Goal: Task Accomplishment & Management: Manage account settings

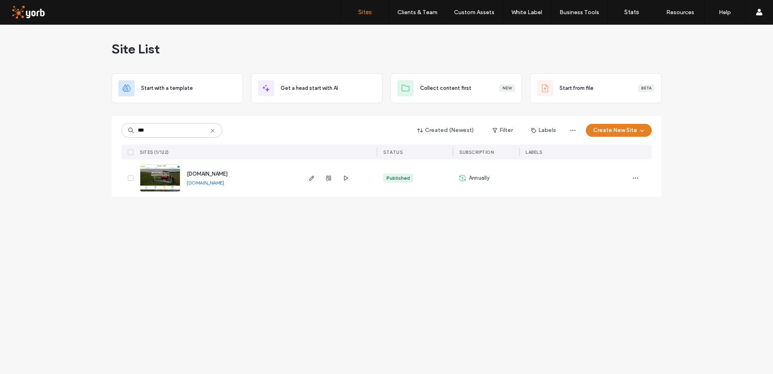
click at [123, 129] on input "***" at bounding box center [171, 130] width 101 height 15
type input "****"
click at [206, 173] on span "www.sealco.co.nz" at bounding box center [207, 174] width 41 height 6
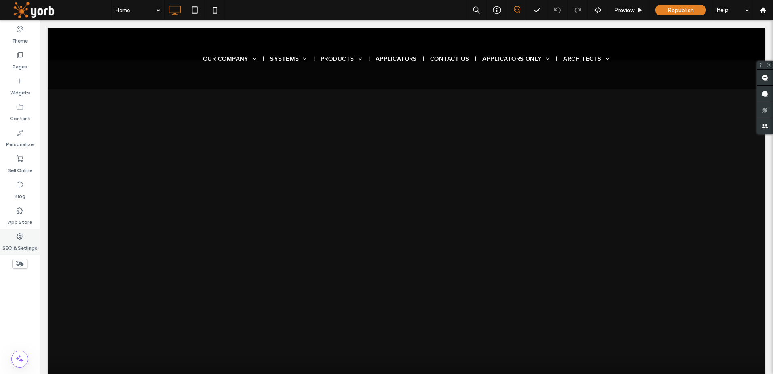
click at [22, 241] on label "SEO & Settings" at bounding box center [19, 245] width 35 height 11
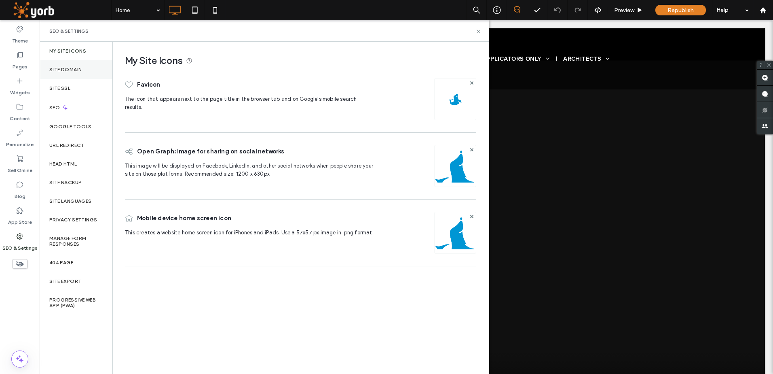
click at [67, 71] on label "Site Domain" at bounding box center [65, 70] width 32 height 6
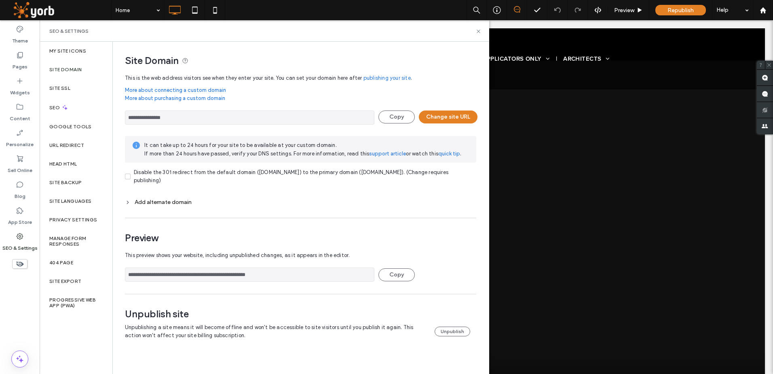
click at [128, 200] on icon at bounding box center [128, 202] width 6 height 6
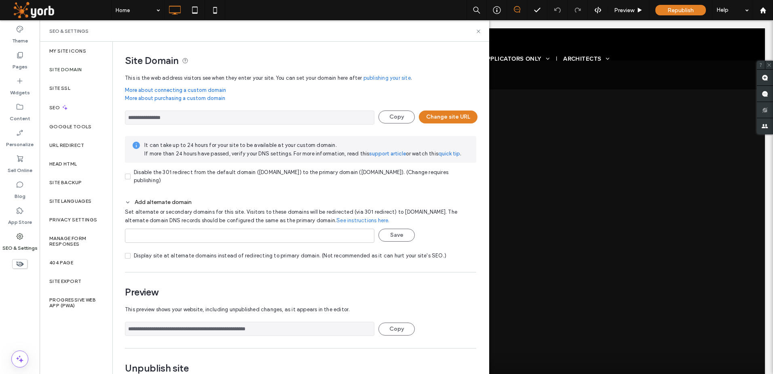
click at [128, 200] on icon at bounding box center [128, 202] width 6 height 6
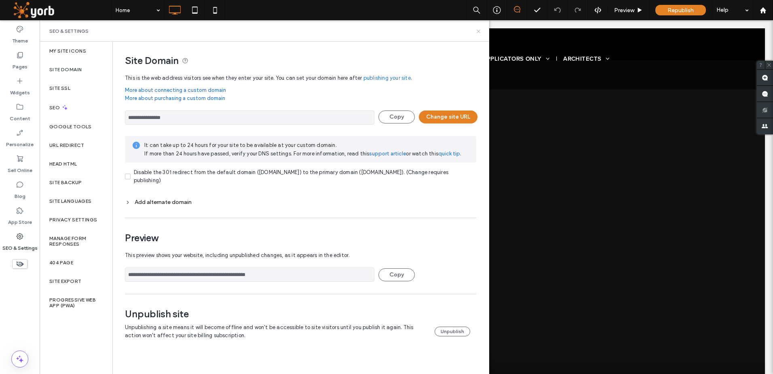
drag, startPoint x: 439, startPoint y: 9, endPoint x: 478, endPoint y: 29, distance: 44.5
click at [478, 29] on icon at bounding box center [478, 31] width 6 height 6
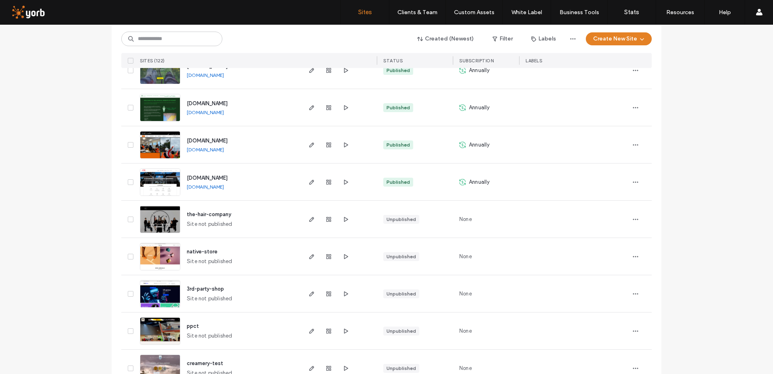
scroll to position [889, 0]
drag, startPoint x: 262, startPoint y: 177, endPoint x: 198, endPoint y: 179, distance: 64.7
click at [198, 179] on div "[DOMAIN_NAME] [DOMAIN_NAME]" at bounding box center [240, 181] width 120 height 37
copy span "[DOMAIN_NAME]"
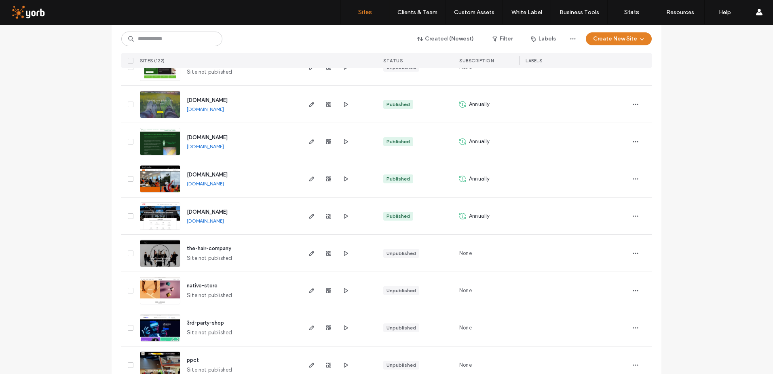
scroll to position [808, 0]
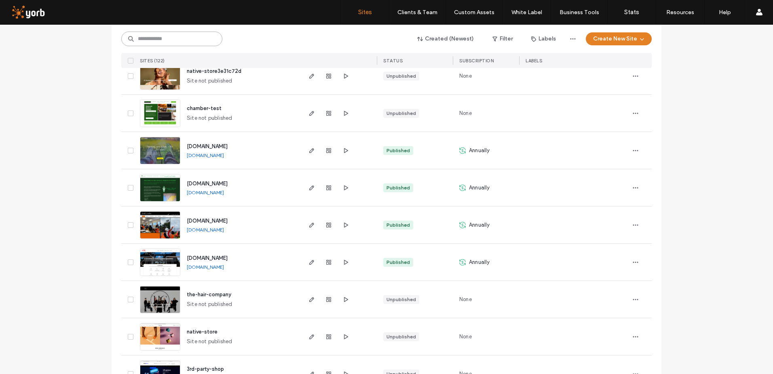
click at [158, 38] on input at bounding box center [171, 39] width 101 height 15
type input "*****"
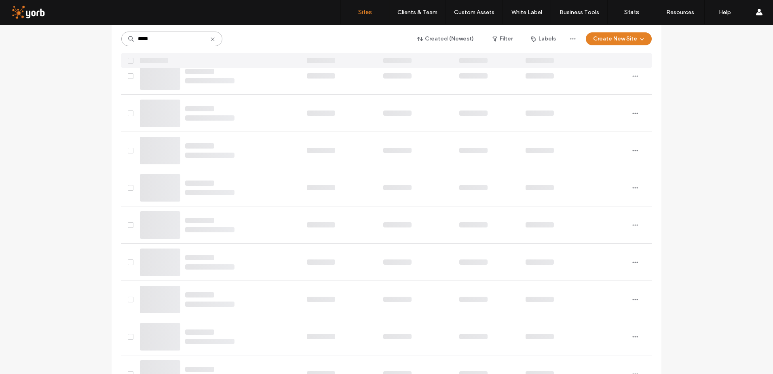
scroll to position [0, 0]
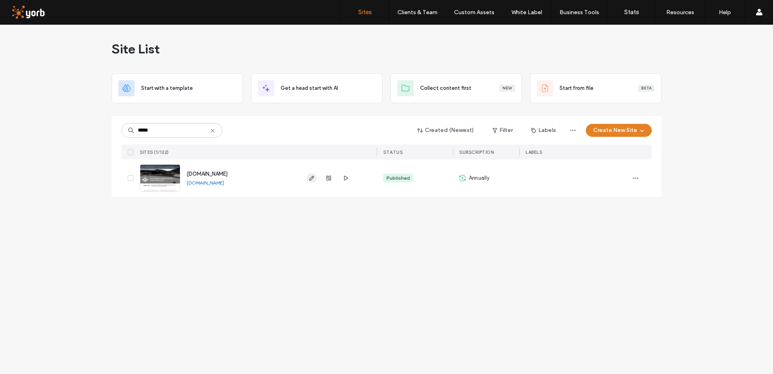
click at [310, 178] on icon "button" at bounding box center [311, 178] width 6 height 6
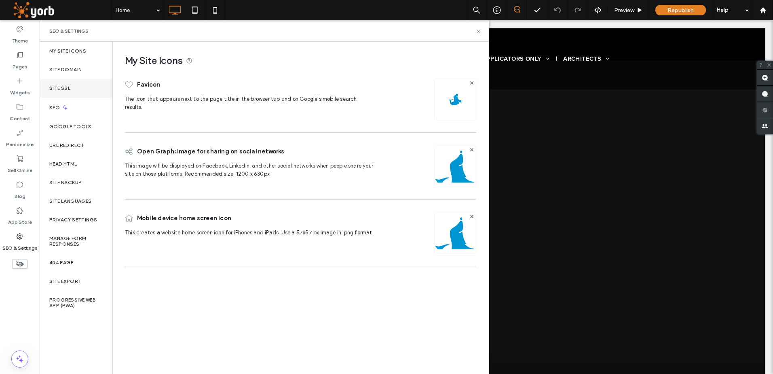
click at [64, 90] on label "Site SSL" at bounding box center [59, 88] width 21 height 6
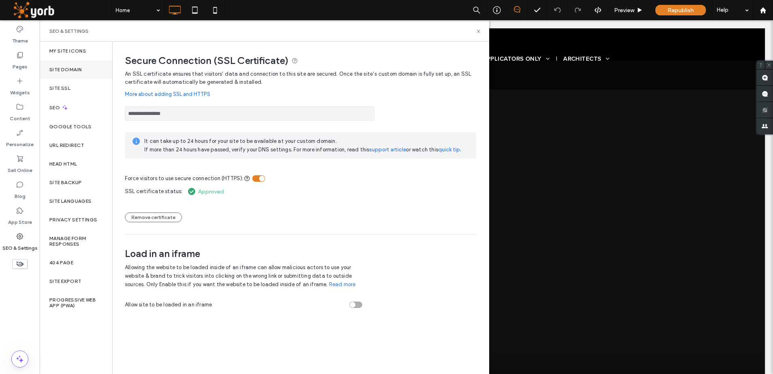
click at [63, 71] on label "Site Domain" at bounding box center [65, 70] width 32 height 6
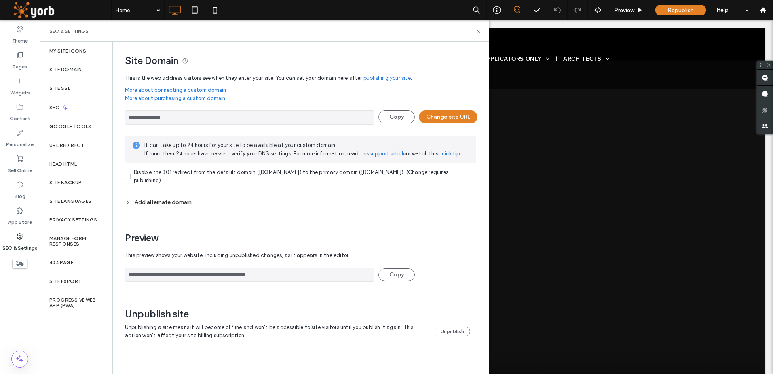
click at [132, 203] on div "Add alternate domain" at bounding box center [300, 201] width 351 height 7
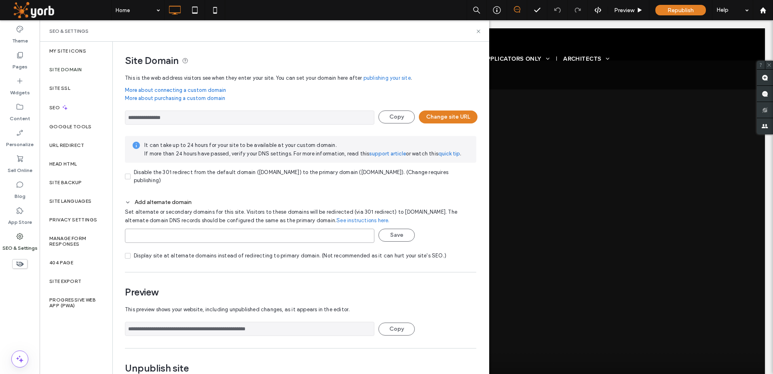
click at [186, 234] on input at bounding box center [249, 235] width 249 height 14
type input "*********"
click at [401, 237] on button "Save" at bounding box center [396, 234] width 36 height 13
click at [352, 221] on link "See instructions here." at bounding box center [362, 220] width 53 height 8
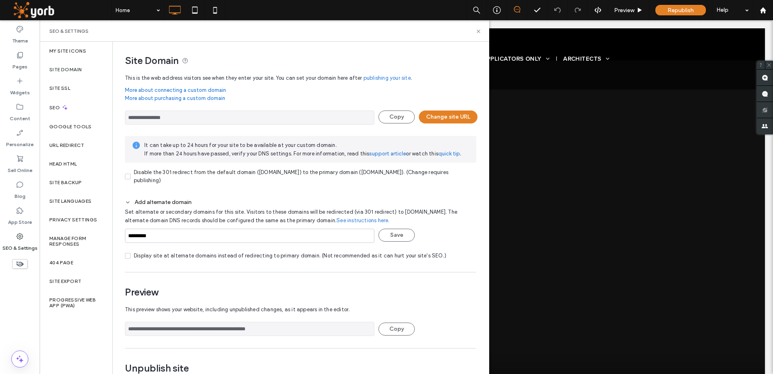
click at [361, 222] on link "See instructions here." at bounding box center [362, 220] width 53 height 8
click at [358, 221] on link "See instructions here." at bounding box center [362, 220] width 53 height 8
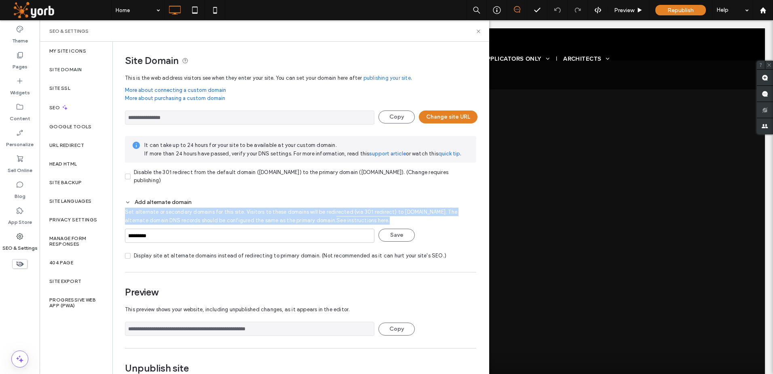
click at [358, 221] on link "See instructions here." at bounding box center [362, 220] width 53 height 8
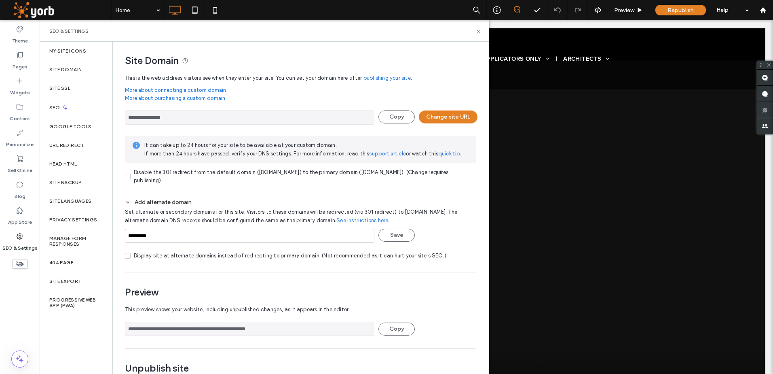
drag, startPoint x: 358, startPoint y: 221, endPoint x: 337, endPoint y: 195, distance: 33.6
click at [337, 195] on div "Add alternate domain Set alternate or secondary domains for this site. Visitors…" at bounding box center [300, 226] width 351 height 69
click at [352, 219] on link "See instructions here." at bounding box center [362, 220] width 53 height 8
click at [62, 90] on label "Site SSL" at bounding box center [59, 88] width 21 height 6
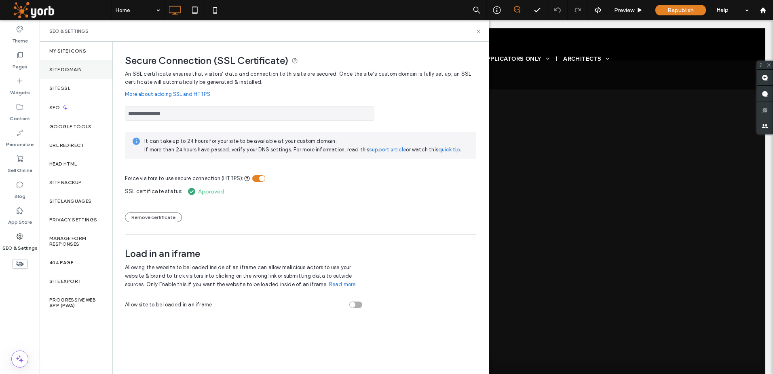
click at [70, 68] on label "Site Domain" at bounding box center [65, 70] width 32 height 6
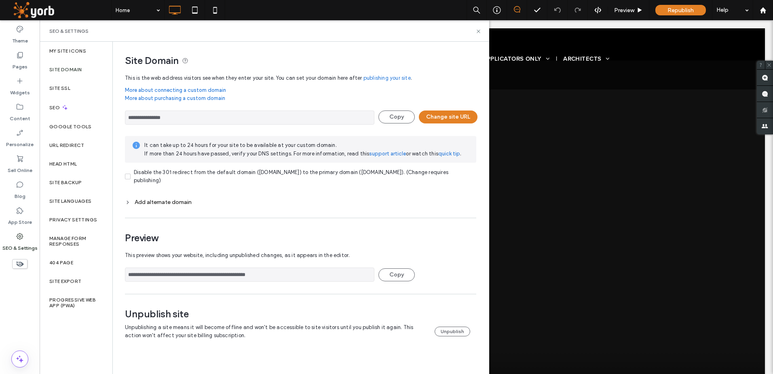
click at [128, 203] on icon at bounding box center [128, 202] width 6 height 6
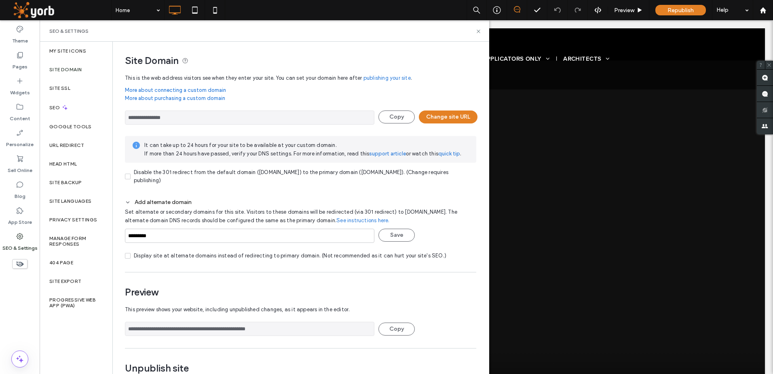
click at [370, 221] on link "See instructions here." at bounding box center [362, 220] width 53 height 8
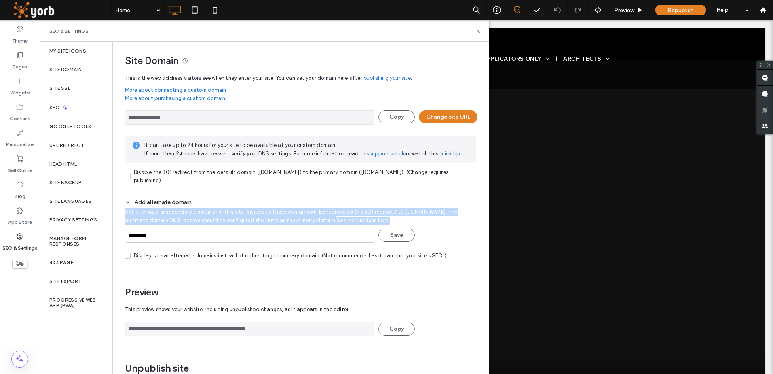
click at [370, 221] on link "See instructions here." at bounding box center [362, 220] width 53 height 8
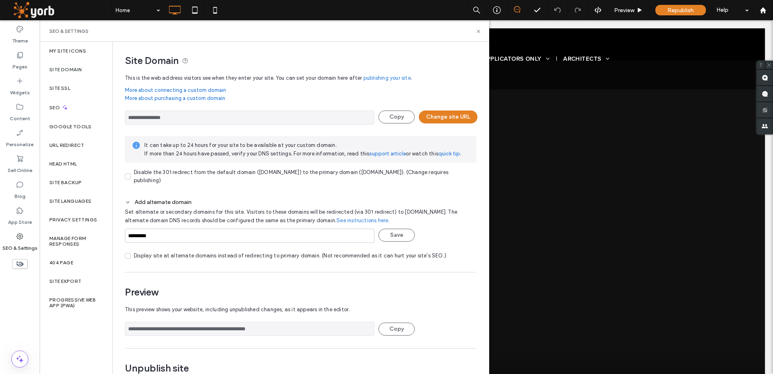
drag, startPoint x: 370, startPoint y: 221, endPoint x: 304, endPoint y: 183, distance: 76.3
click at [304, 183] on div "Disable the 301 redirect from the default domain ([DOMAIN_NAME]) to the primary…" at bounding box center [305, 176] width 342 height 16
click at [126, 174] on span at bounding box center [128, 176] width 6 height 6
click at [142, 237] on input "*********" at bounding box center [249, 235] width 249 height 14
type input "**********"
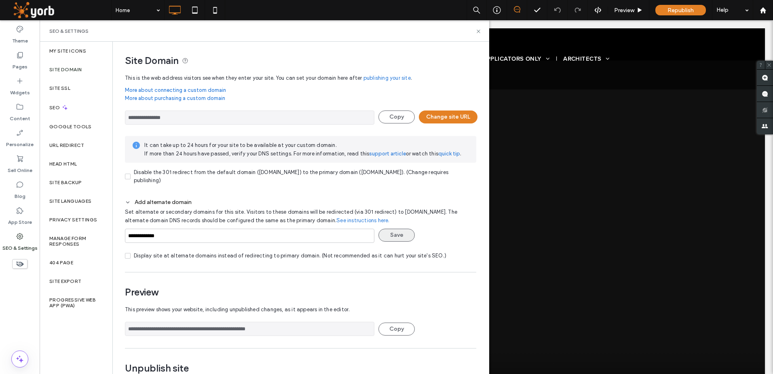
click at [404, 231] on button "Save" at bounding box center [396, 234] width 36 height 13
click at [354, 220] on link "See instructions here." at bounding box center [362, 220] width 53 height 8
